Goal: Task Accomplishment & Management: Complete application form

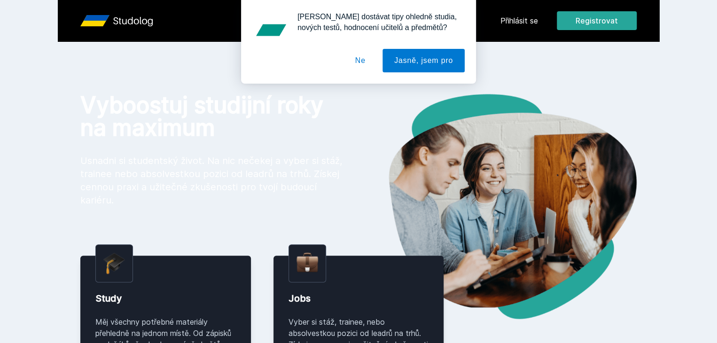
click at [644, 23] on div "[PERSON_NAME] dostávat tipy ohledně studia, nových testů, hodnocení učitelů a p…" at bounding box center [358, 42] width 717 height 84
click at [360, 63] on button "Ne" at bounding box center [360, 60] width 34 height 23
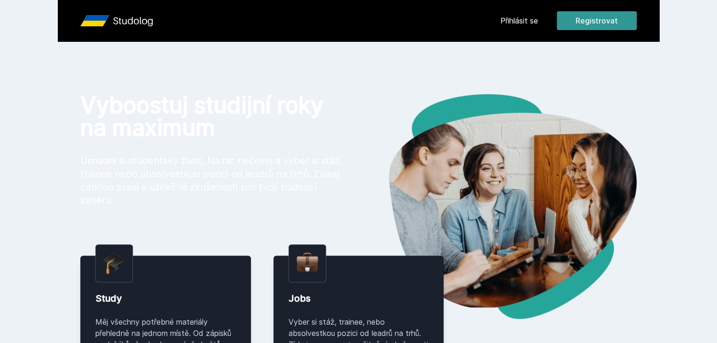
click at [636, 19] on button "Registrovat" at bounding box center [597, 20] width 80 height 19
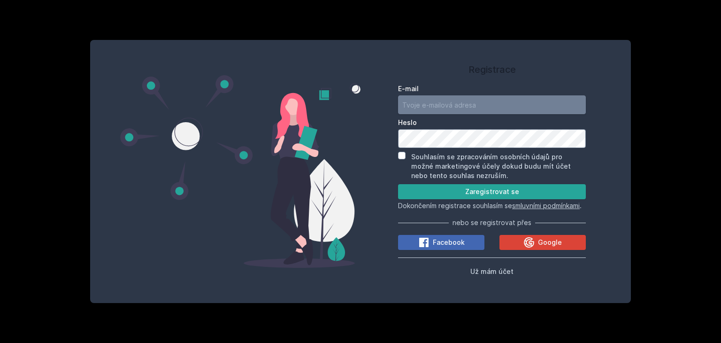
click at [519, 95] on input "E-mail" at bounding box center [492, 104] width 188 height 19
type input "[EMAIL_ADDRESS][DOMAIN_NAME]"
click at [355, 26] on div "Registrace E-mail [EMAIL_ADDRESS][DOMAIN_NAME] Heslo Souhlasím se zpracováním o…" at bounding box center [360, 171] width 721 height 343
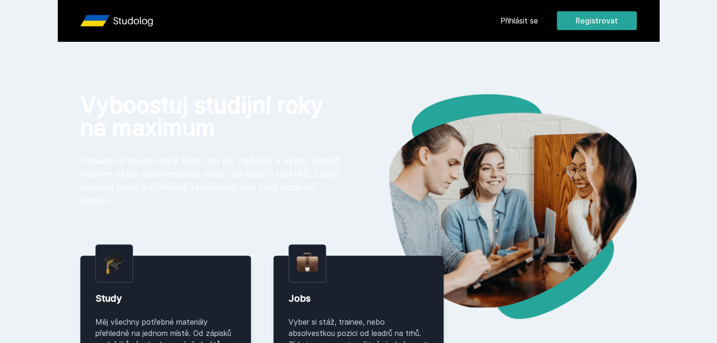
click at [538, 18] on link "Přihlásit se" at bounding box center [519, 20] width 38 height 11
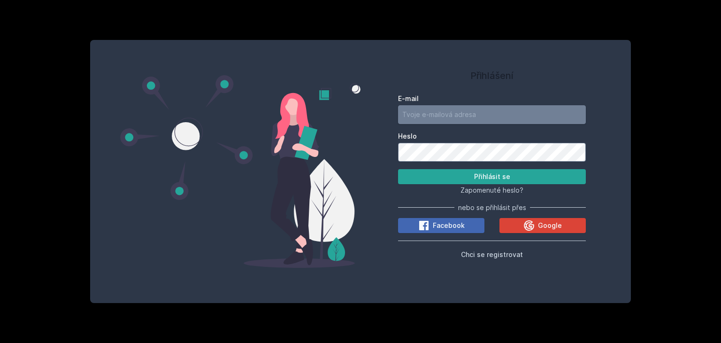
click at [458, 112] on input "E-mail" at bounding box center [492, 114] width 188 height 19
type input "[EMAIL_ADDRESS][DOMAIN_NAME]"
click at [477, 130] on form "E-mail [EMAIL_ADDRESS][DOMAIN_NAME] [PERSON_NAME] se" at bounding box center [492, 139] width 188 height 90
click at [421, 179] on button "Přihlásit se" at bounding box center [492, 176] width 188 height 15
click at [489, 252] on span "Chci se registrovat" at bounding box center [492, 254] width 62 height 8
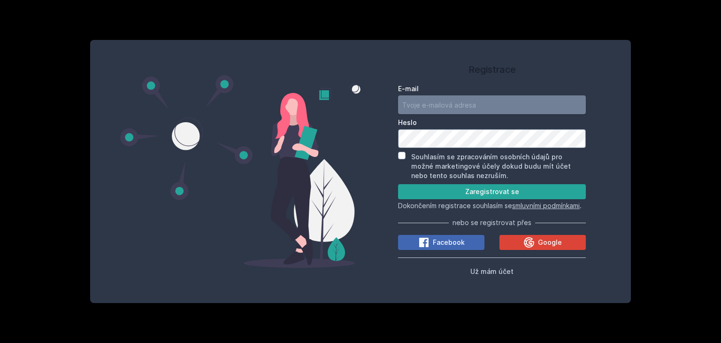
click at [484, 102] on input "E-mail" at bounding box center [492, 104] width 188 height 19
type input "[EMAIL_ADDRESS][DOMAIN_NAME]"
click at [413, 153] on label "Souhlasím se zpracováním osobních údajů pro možné marketingové účely dokud budu…" at bounding box center [491, 166] width 160 height 27
click at [406, 152] on input "Souhlasím se zpracováním osobních údajů pro možné marketingové účely dokud budu…" at bounding box center [402, 156] width 8 height 8
checkbox input "true"
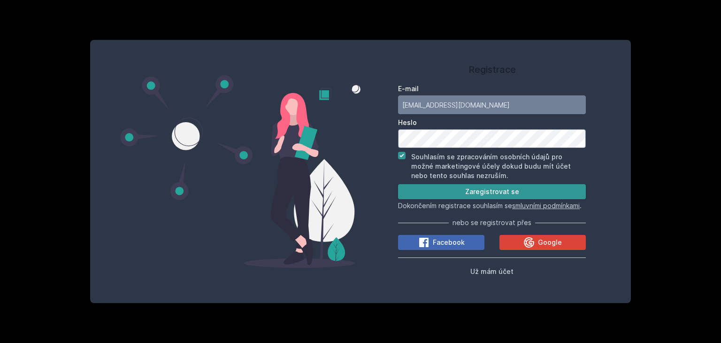
click at [433, 185] on button "Zaregistrovat se" at bounding box center [492, 191] width 188 height 15
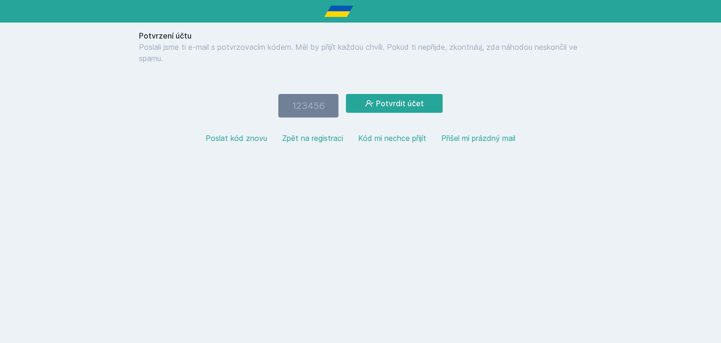
click at [365, 159] on html "Potvrzení účtu Poslali jsme ti e-mail s potvrzovacím kódem. Měl by přijít každo…" at bounding box center [360, 79] width 721 height 159
click at [303, 109] on input "number" at bounding box center [309, 105] width 60 height 23
type input "245778"
click at [419, 104] on button "Potvrdit účet" at bounding box center [394, 103] width 97 height 19
